Goal: Find specific page/section: Find specific page/section

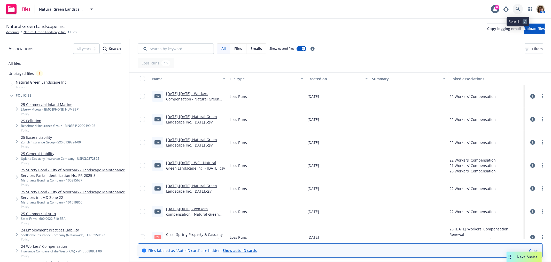
click at [519, 8] on icon at bounding box center [518, 9] width 4 height 4
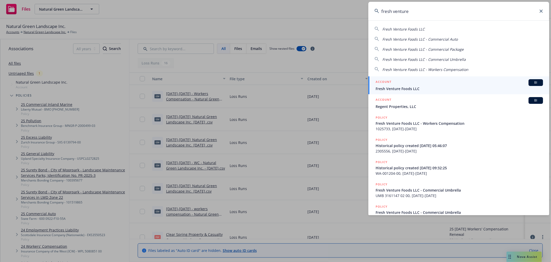
type input "fresh venture"
click at [401, 88] on span "Fresh Venture Foods LLC" at bounding box center [459, 88] width 167 height 5
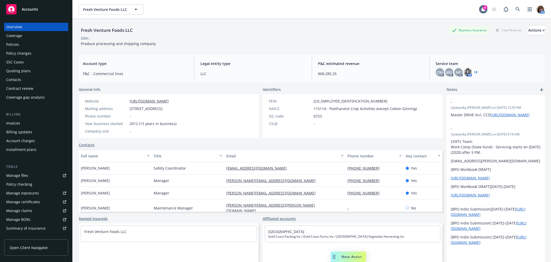
click at [17, 70] on div "Quoting plans" at bounding box center [18, 71] width 25 height 8
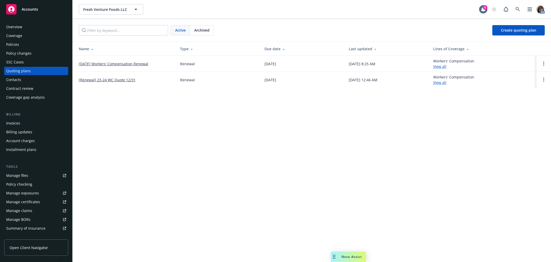
click at [125, 62] on link "[DATE] Workers' Compensation Renewal" at bounding box center [114, 63] width 70 height 5
